Goal: Contribute content: Add original content to the website for others to see

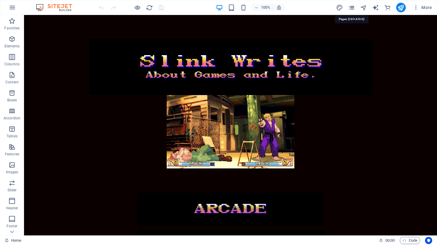
click at [354, 6] on icon "pages" at bounding box center [351, 7] width 7 height 7
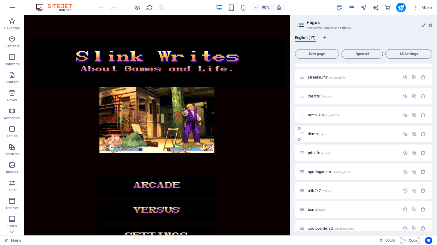
click at [351, 135] on p "demo /demo" at bounding box center [353, 134] width 90 height 4
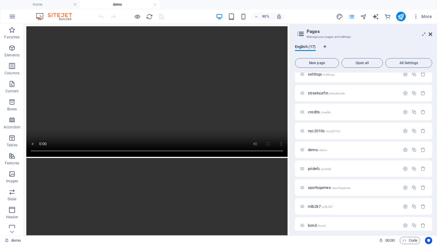
click at [431, 34] on icon at bounding box center [431, 34] width 4 height 5
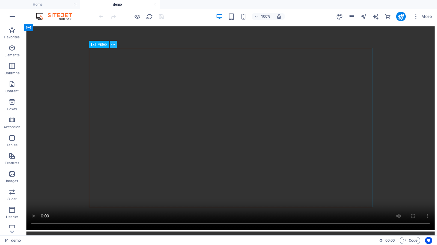
click at [111, 45] on button at bounding box center [113, 44] width 7 height 7
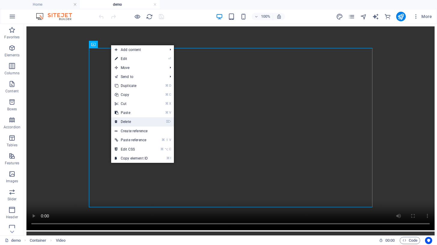
click at [130, 122] on link "⌦ Delete" at bounding box center [131, 121] width 40 height 9
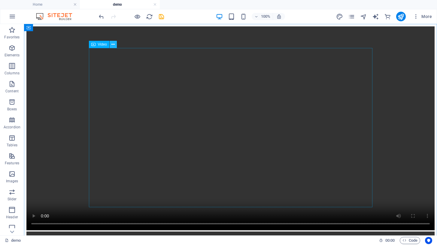
click at [114, 44] on icon at bounding box center [112, 44] width 3 height 6
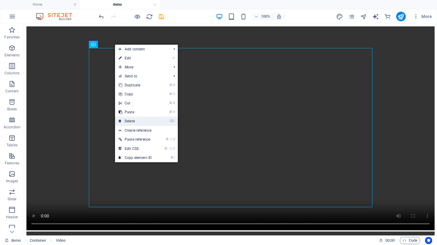
click at [130, 121] on link "⌦ Delete" at bounding box center [135, 121] width 40 height 9
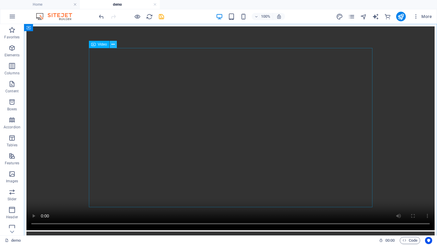
click at [112, 44] on icon at bounding box center [112, 44] width 3 height 6
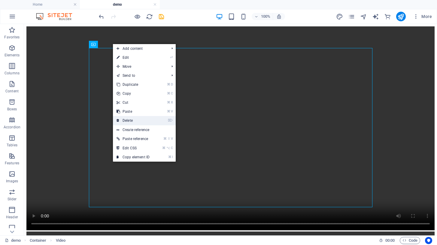
click at [126, 121] on link "⌦ Delete" at bounding box center [133, 120] width 40 height 9
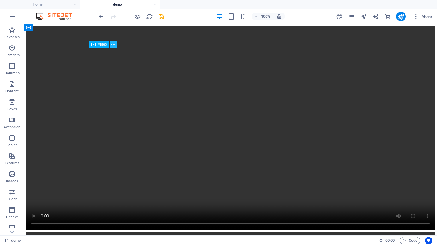
click at [113, 47] on icon at bounding box center [112, 44] width 3 height 6
click at [113, 45] on icon at bounding box center [112, 44] width 3 height 6
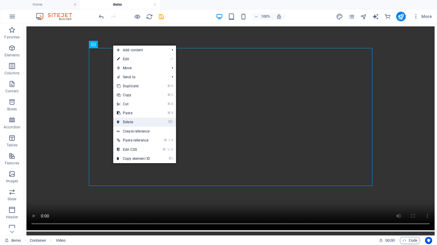
click at [131, 120] on link "⌦ Delete" at bounding box center [133, 122] width 40 height 9
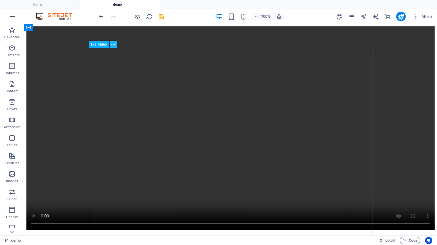
click at [113, 43] on icon at bounding box center [112, 44] width 3 height 6
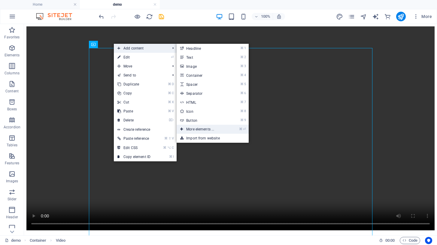
click at [197, 127] on link "⌘ ⏎ More elements ..." at bounding box center [202, 129] width 50 height 9
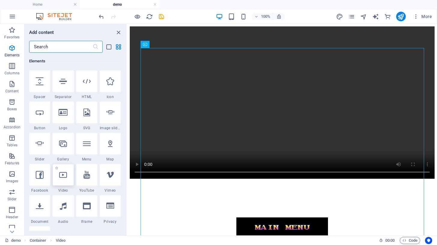
scroll to position [96, 0]
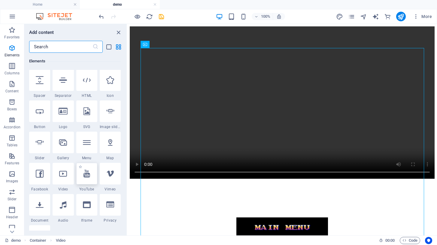
click at [90, 177] on div at bounding box center [86, 174] width 21 height 22
select select "ar16_9"
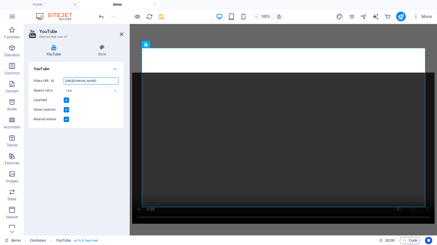
click at [98, 80] on input "[URL][DOMAIN_NAME]" at bounding box center [91, 81] width 55 height 7
click at [76, 78] on input "[URL][DOMAIN_NAME]" at bounding box center [91, 81] width 55 height 7
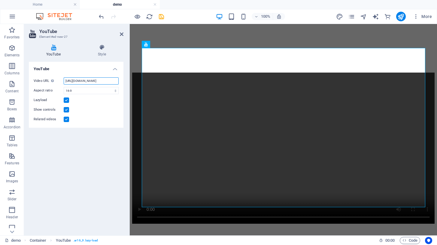
paste input "[DOMAIN_NAME][URL]"
type input "[URL][DOMAIN_NAME]"
click at [66, 120] on label at bounding box center [66, 119] width 5 height 5
click at [0, 0] on input "Related videos" at bounding box center [0, 0] width 0 height 0
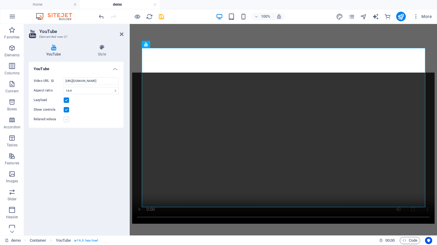
scroll to position [0, 0]
click at [123, 35] on icon at bounding box center [122, 34] width 4 height 5
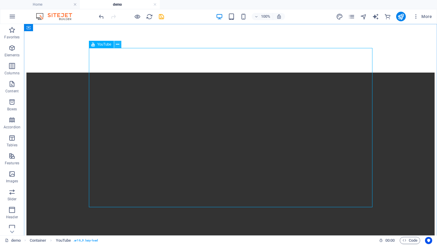
click at [119, 44] on icon at bounding box center [117, 44] width 3 height 6
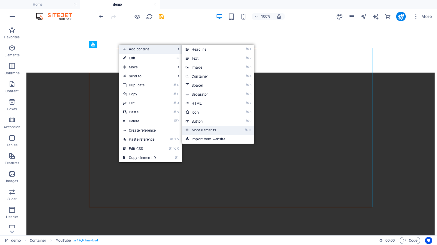
click at [198, 131] on link "⌘ ⏎ More elements ..." at bounding box center [207, 130] width 50 height 9
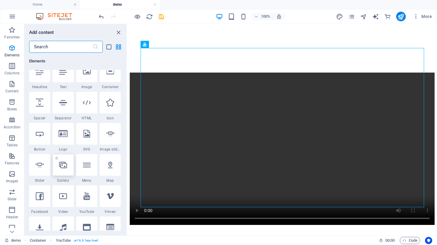
scroll to position [74, 0]
click at [86, 200] on div at bounding box center [86, 196] width 21 height 22
select select "ar16_9"
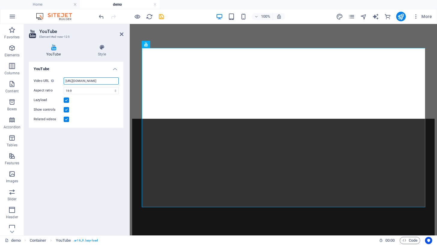
click at [98, 79] on input "[URL][DOMAIN_NAME]" at bounding box center [91, 81] width 55 height 7
paste input "[DOMAIN_NAME][URL]"
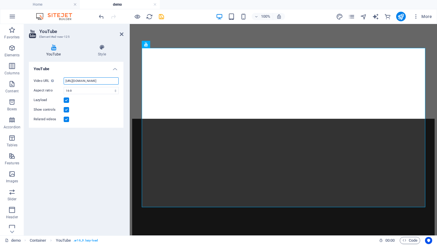
type input "[URL][DOMAIN_NAME]"
click at [66, 119] on label at bounding box center [66, 119] width 5 height 5
click at [0, 0] on input "Related videos" at bounding box center [0, 0] width 0 height 0
click at [121, 34] on icon at bounding box center [122, 34] width 4 height 5
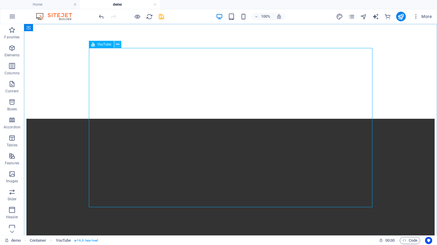
click at [117, 45] on icon at bounding box center [117, 44] width 3 height 6
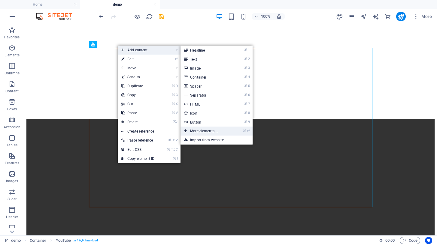
click at [198, 130] on link "⌘ ⏎ More elements ..." at bounding box center [206, 131] width 50 height 9
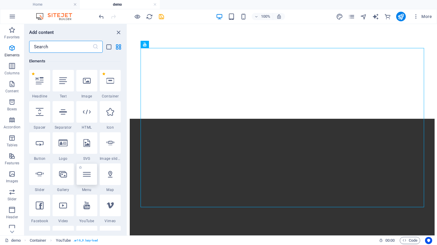
scroll to position [64, 0]
click at [89, 206] on icon at bounding box center [87, 206] width 7 height 8
select select "ar16_9"
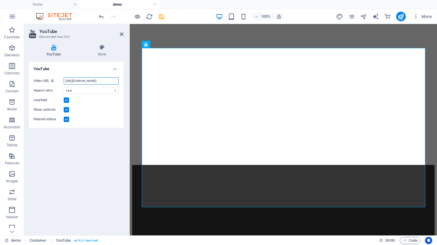
click at [92, 84] on input "[URL][DOMAIN_NAME]" at bounding box center [91, 81] width 55 height 7
paste input "[DOMAIN_NAME][URL]"
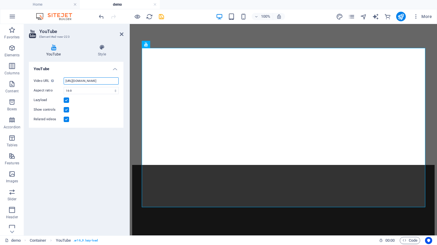
type input "[URL][DOMAIN_NAME]"
click at [67, 120] on label at bounding box center [66, 119] width 5 height 5
click at [0, 0] on input "Related videos" at bounding box center [0, 0] width 0 height 0
click at [121, 36] on icon at bounding box center [122, 34] width 4 height 5
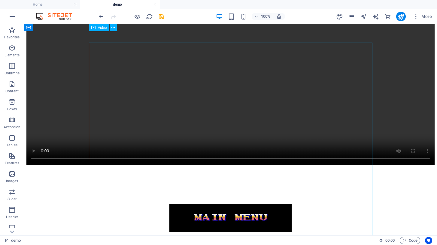
scroll to position [446, 0]
click at [114, 80] on icon at bounding box center [112, 77] width 3 height 6
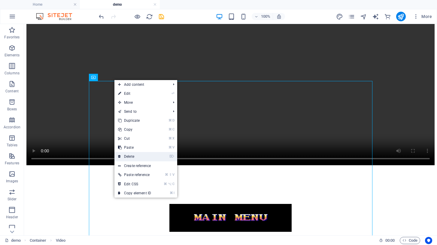
click at [134, 156] on link "⌦ Delete" at bounding box center [134, 156] width 40 height 9
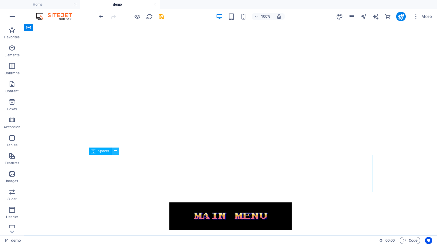
click at [116, 152] on icon at bounding box center [115, 151] width 3 height 6
click at [61, 205] on div at bounding box center [230, 129] width 408 height 206
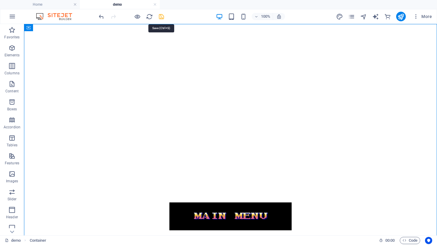
click at [160, 17] on icon "save" at bounding box center [161, 16] width 7 height 7
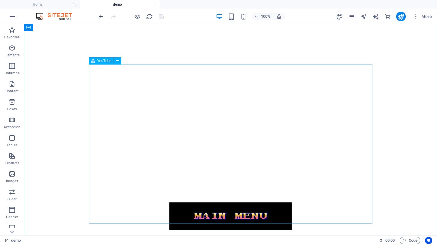
scroll to position [144, 0]
drag, startPoint x: 223, startPoint y: 105, endPoint x: 232, endPoint y: 46, distance: 59.7
click at [232, 46] on div at bounding box center [230, 129] width 408 height 206
drag, startPoint x: 195, startPoint y: 146, endPoint x: 195, endPoint y: 114, distance: 31.8
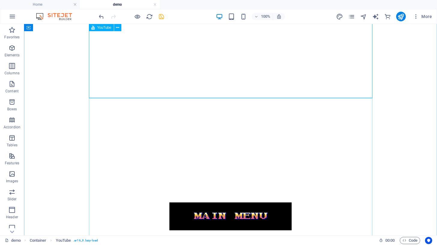
scroll to position [12, 0]
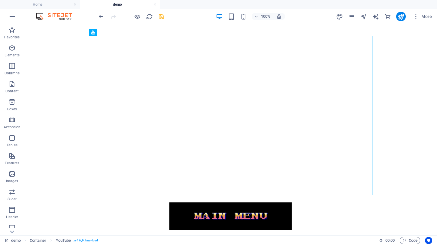
click at [163, 19] on icon "save" at bounding box center [161, 16] width 7 height 7
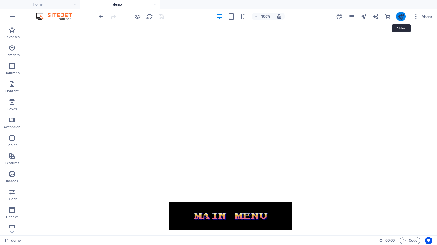
click at [401, 18] on icon "publish" at bounding box center [400, 16] width 7 height 7
